Goal: Task Accomplishment & Management: Manage account settings

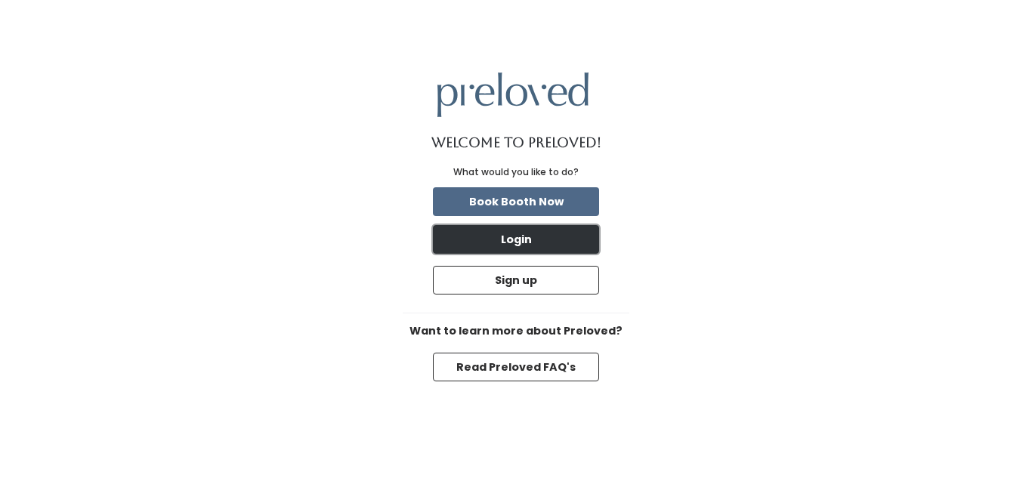
click at [583, 240] on button "Login" at bounding box center [516, 239] width 166 height 29
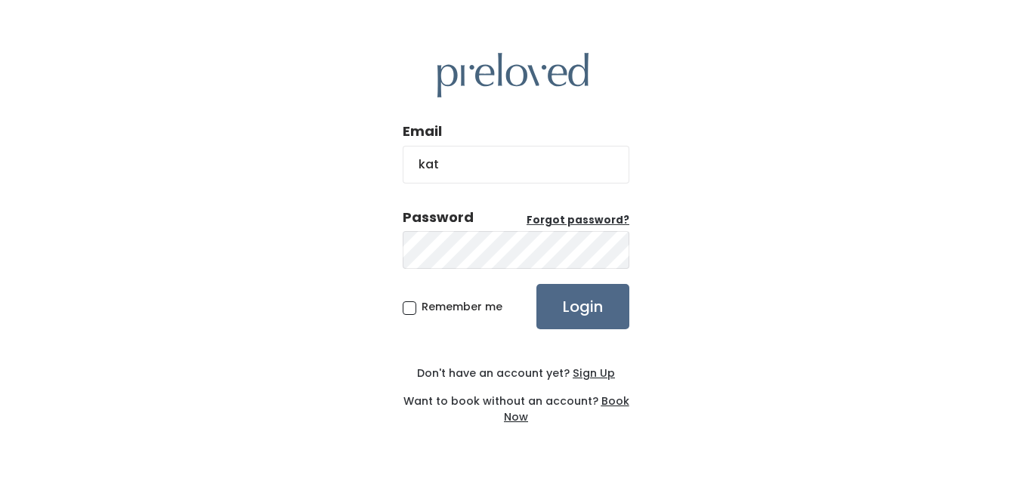
type input "kate.yost17@gmail.com"
click at [536, 284] on input "Login" at bounding box center [582, 306] width 93 height 45
click at [575, 223] on u "Forgot password?" at bounding box center [578, 220] width 103 height 14
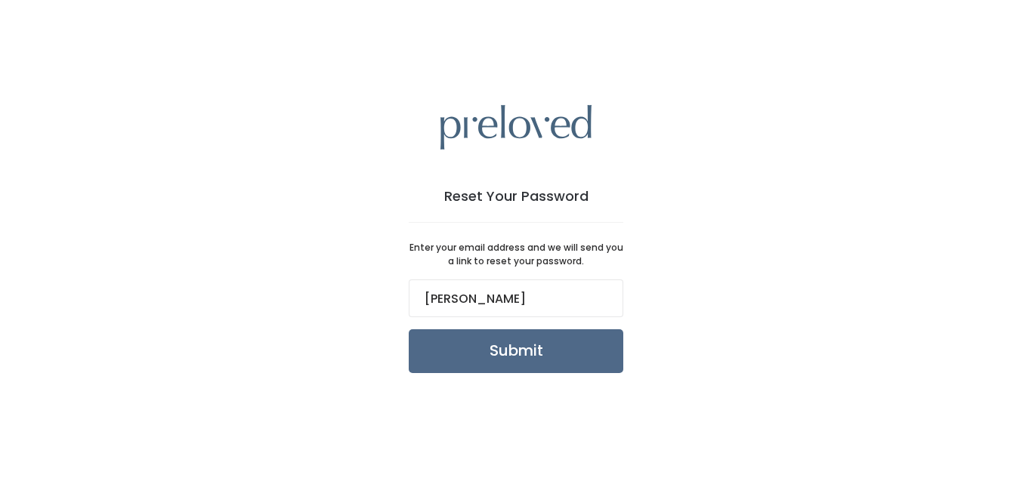
type input "[PERSON_NAME][EMAIL_ADDRESS][DOMAIN_NAME]"
click at [530, 359] on input "Submit" at bounding box center [516, 351] width 215 height 44
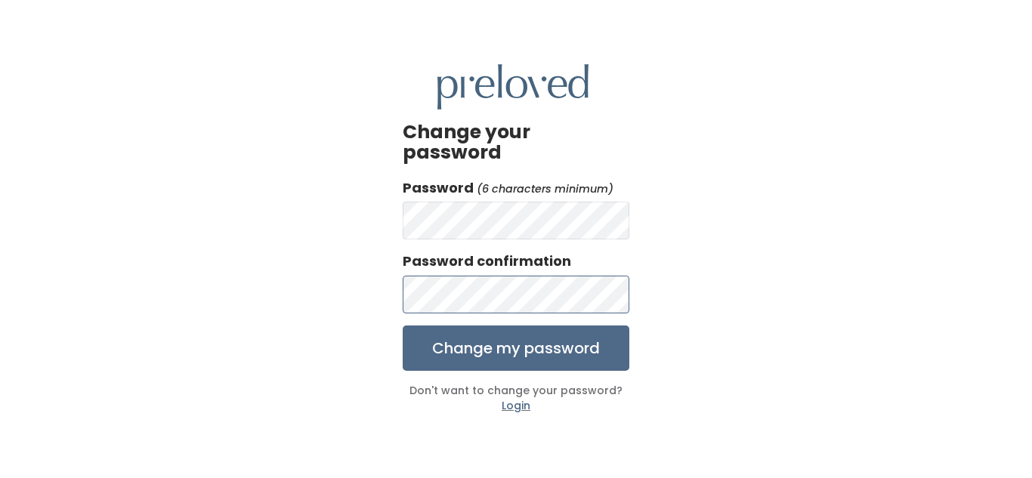
click at [403, 326] on input "Change my password" at bounding box center [516, 348] width 227 height 45
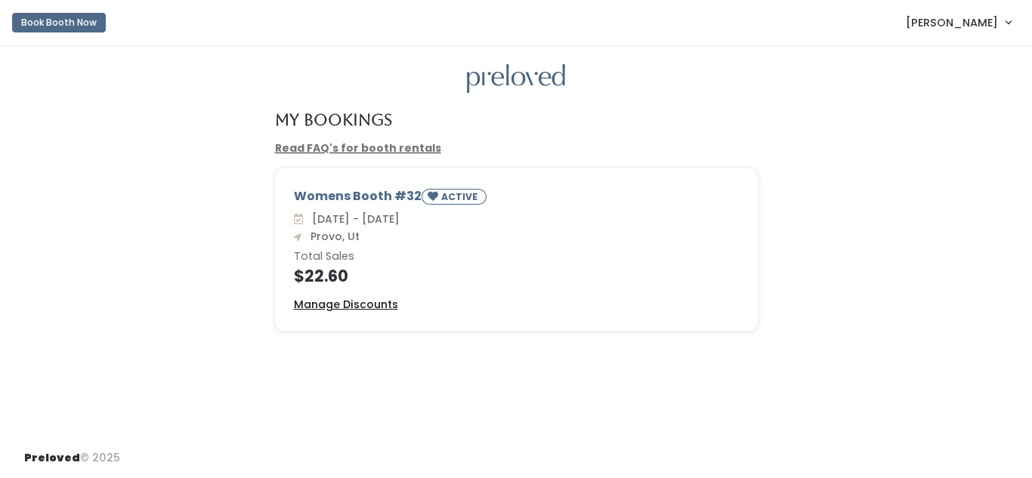
click at [380, 301] on u "Manage Discounts" at bounding box center [346, 304] width 104 height 15
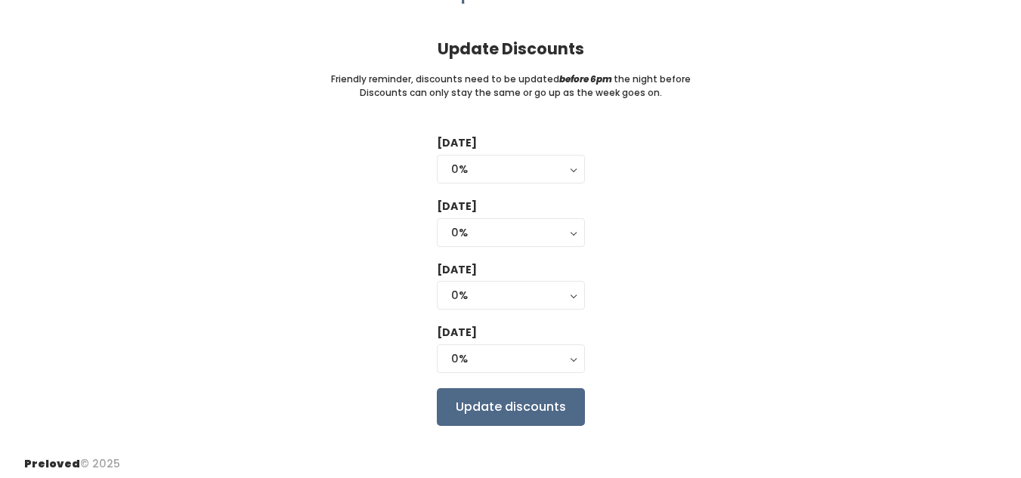
scroll to position [95, 0]
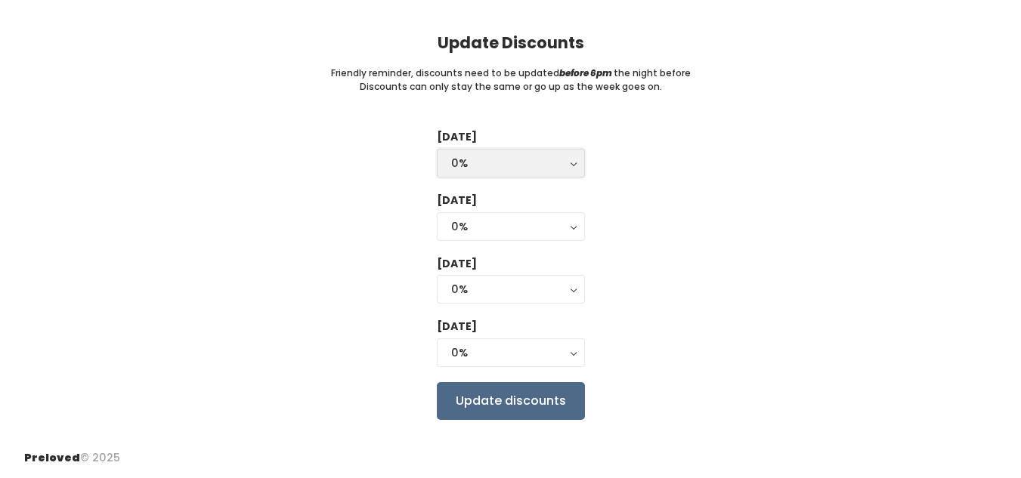
click at [562, 153] on button "0%" at bounding box center [511, 163] width 148 height 29
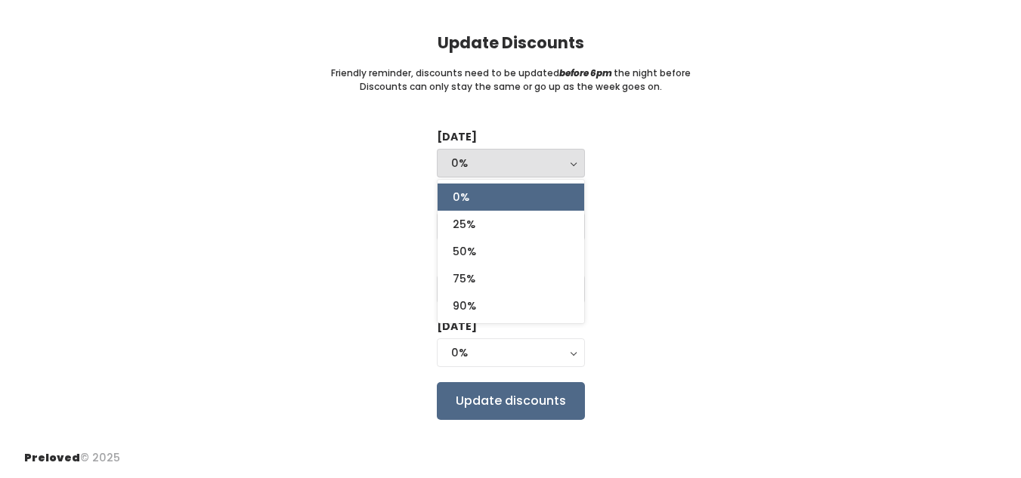
click at [562, 153] on button "0%" at bounding box center [511, 163] width 148 height 29
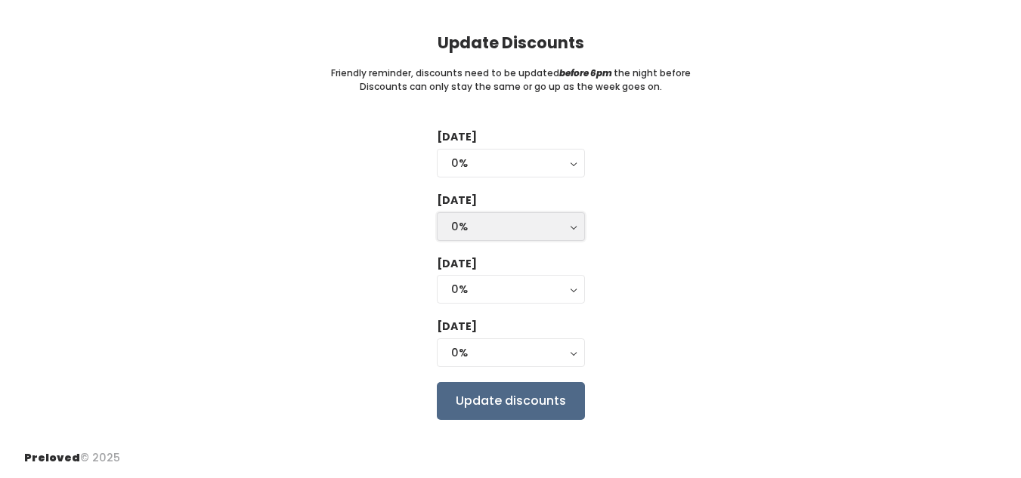
click at [572, 231] on button "0%" at bounding box center [511, 226] width 148 height 29
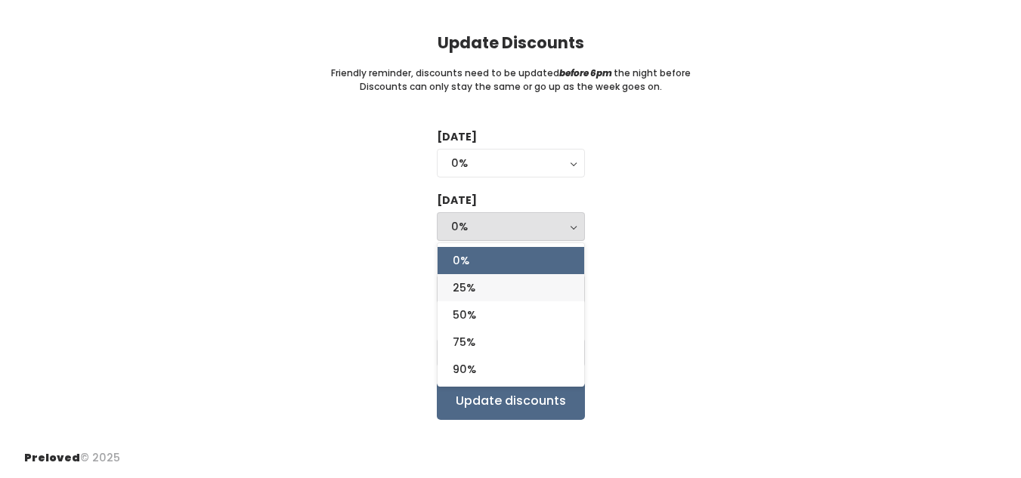
click at [572, 287] on link "25%" at bounding box center [511, 287] width 147 height 27
select select "25%"
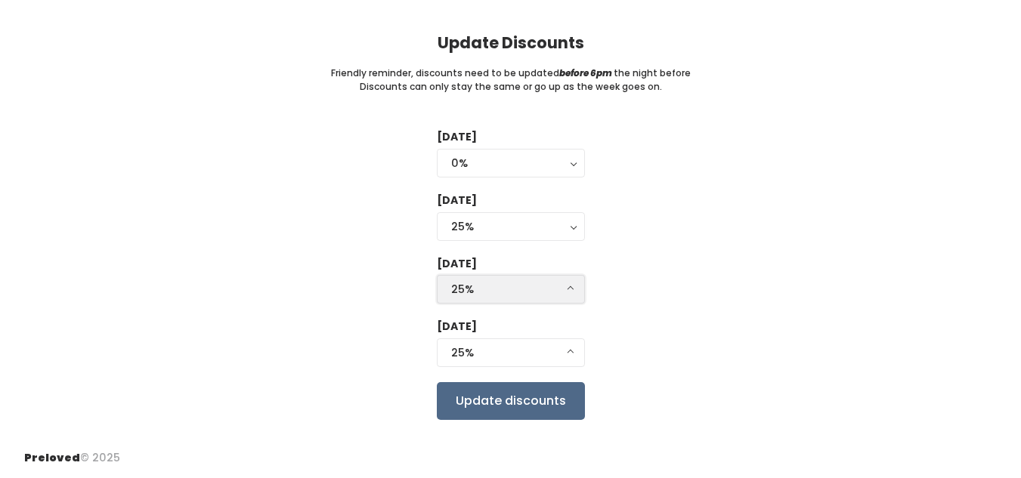
click at [565, 286] on div "25%" at bounding box center [510, 289] width 119 height 17
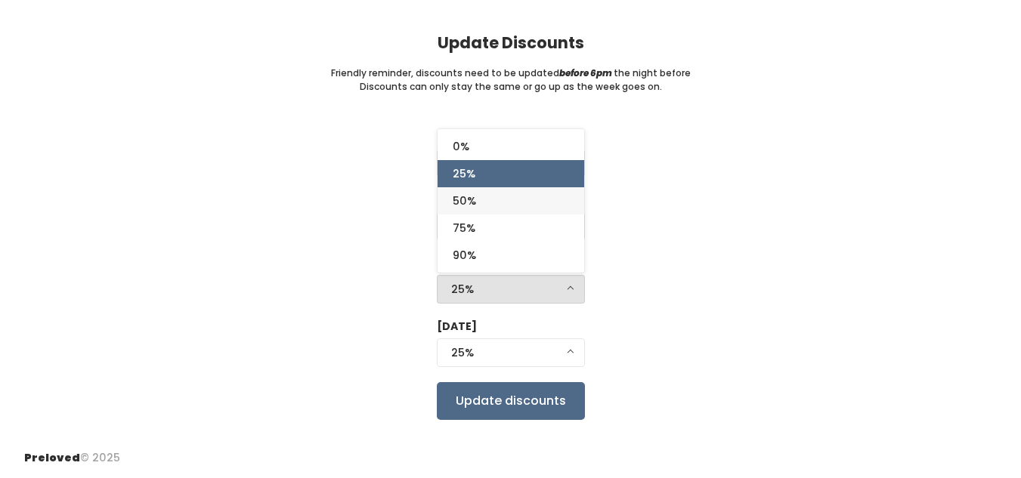
click at [530, 210] on link "50%" at bounding box center [511, 200] width 147 height 27
select select "50%"
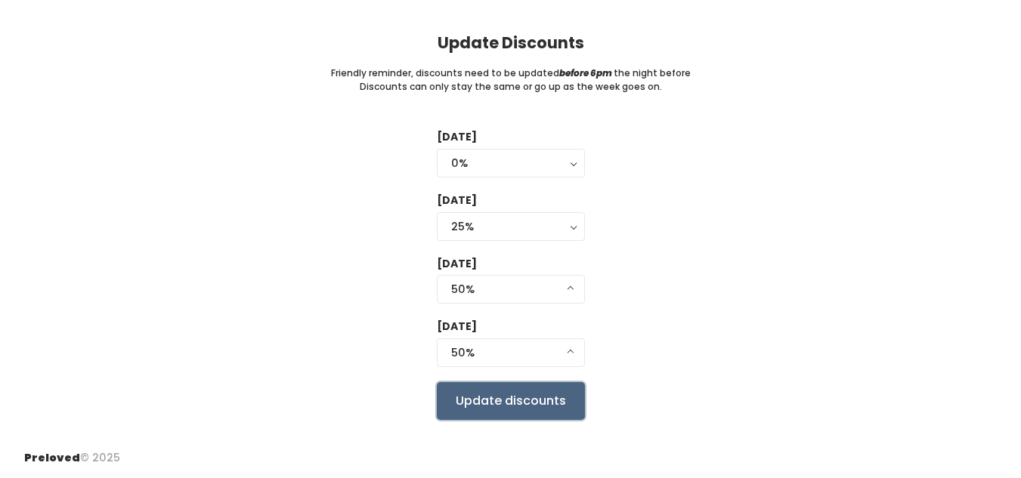
click at [527, 394] on input "Update discounts" at bounding box center [511, 401] width 148 height 38
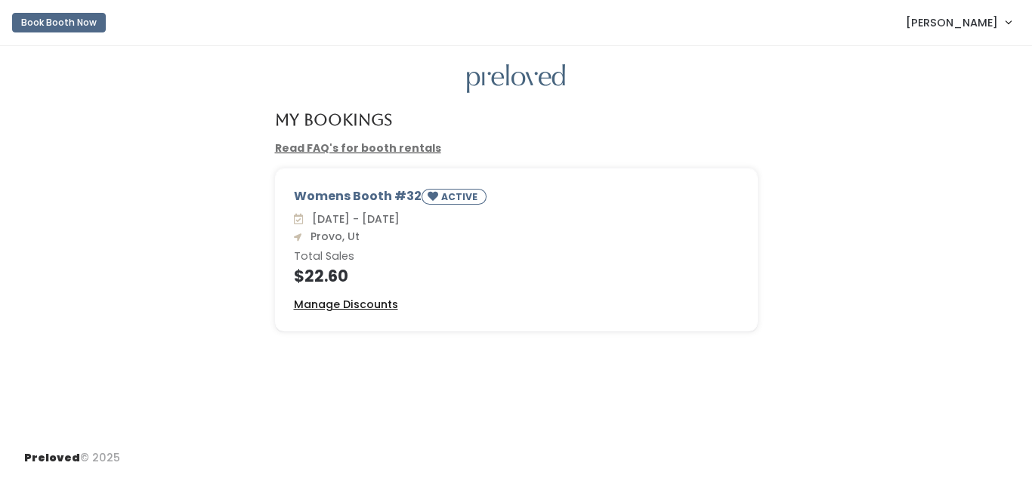
click at [372, 301] on u "Manage Discounts" at bounding box center [346, 304] width 104 height 15
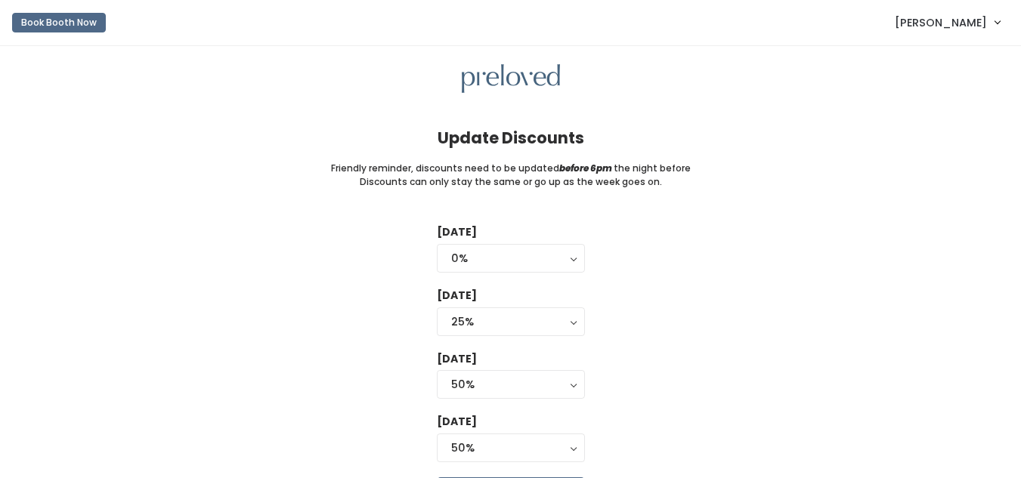
scroll to position [95, 0]
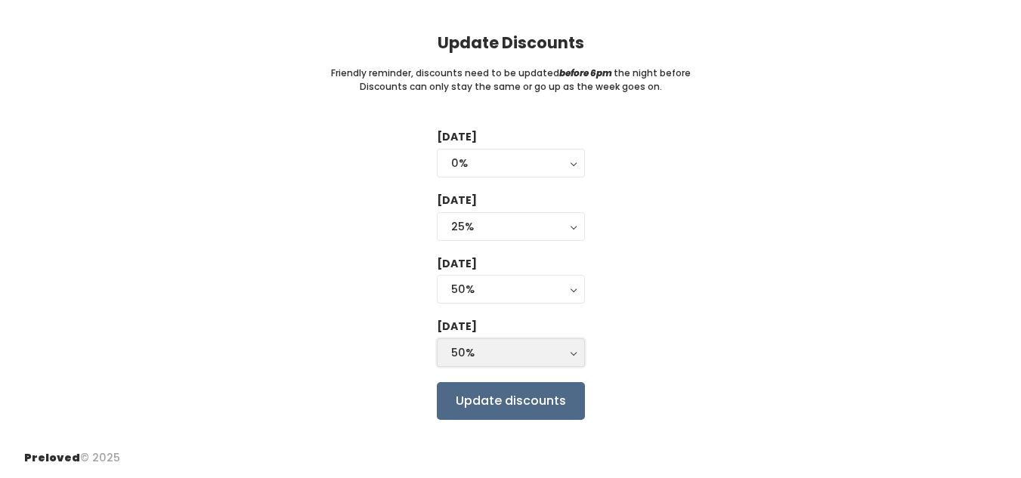
click at [520, 349] on div "50%" at bounding box center [510, 353] width 119 height 17
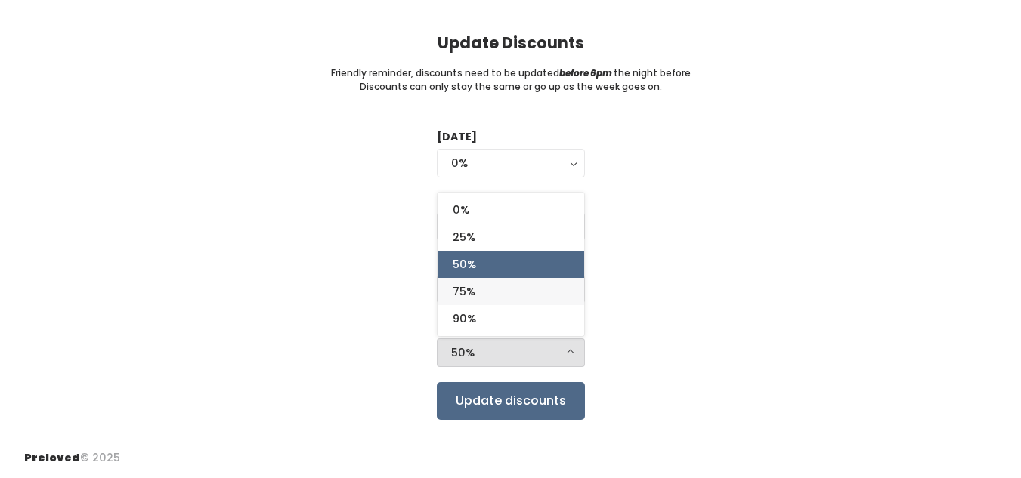
click at [516, 295] on link "75%" at bounding box center [511, 291] width 147 height 27
select select "75%"
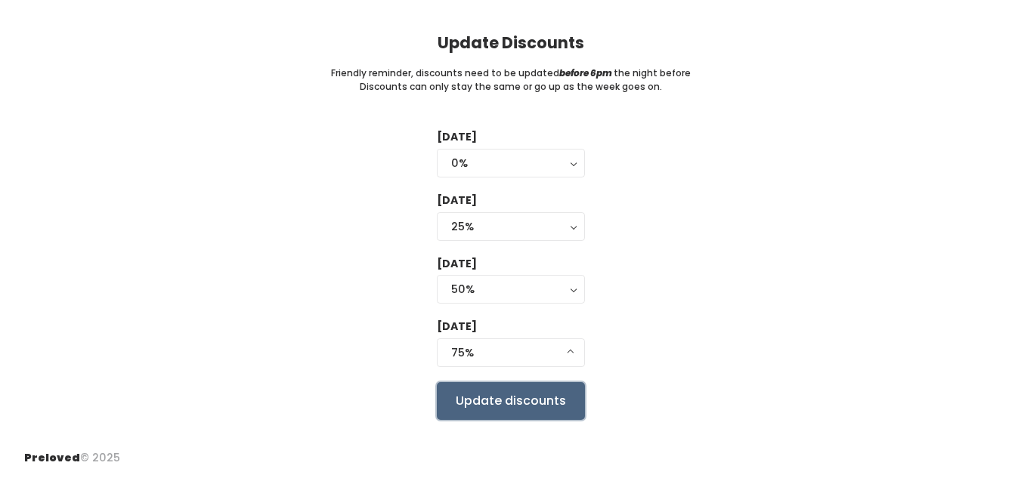
click at [555, 410] on input "Update discounts" at bounding box center [511, 401] width 148 height 38
